Goal: Find contact information: Find contact information

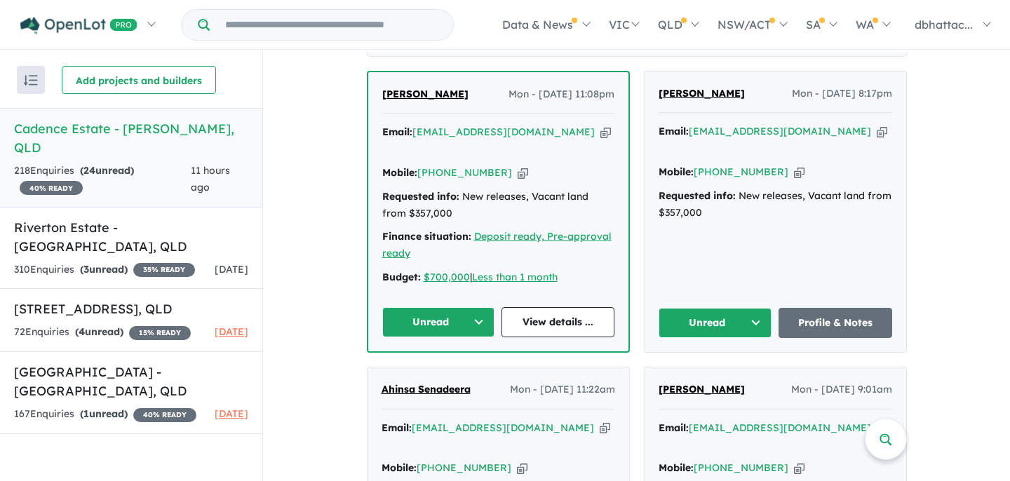
scroll to position [561, 0]
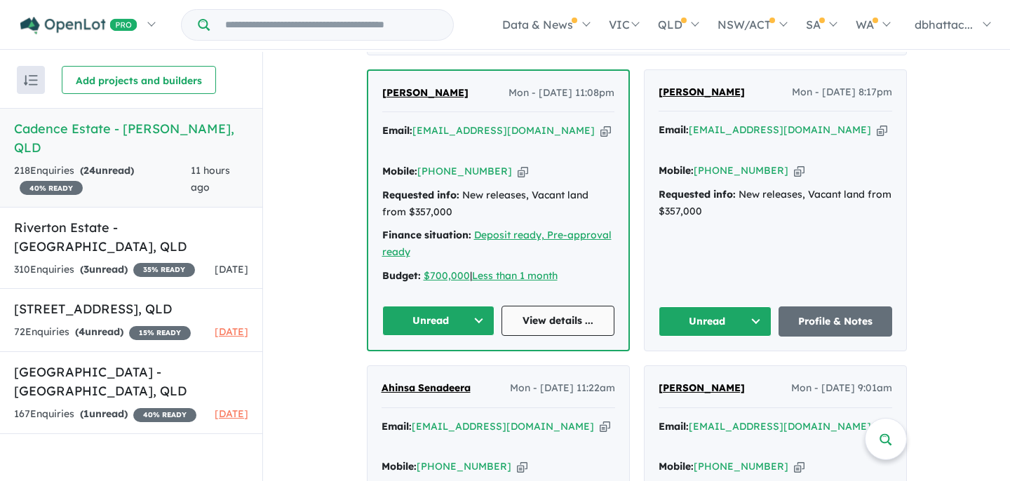
click at [530, 311] on link "View details ..." at bounding box center [557, 321] width 113 height 30
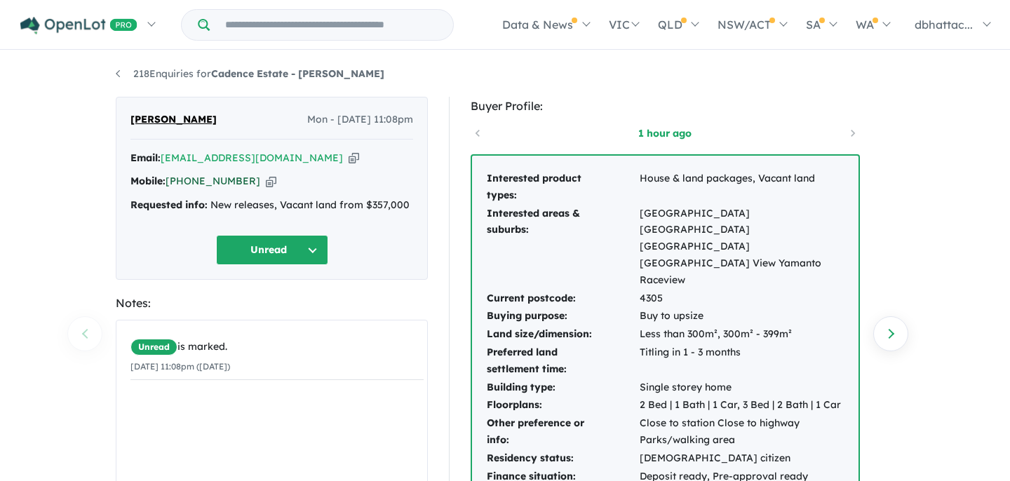
drag, startPoint x: 244, startPoint y: 187, endPoint x: 174, endPoint y: 179, distance: 70.6
click at [174, 179] on div "Mobile: +61 421 073 554 Copied!" at bounding box center [271, 181] width 283 height 17
copy link "61 421 073 554"
